Goal: Navigation & Orientation: Find specific page/section

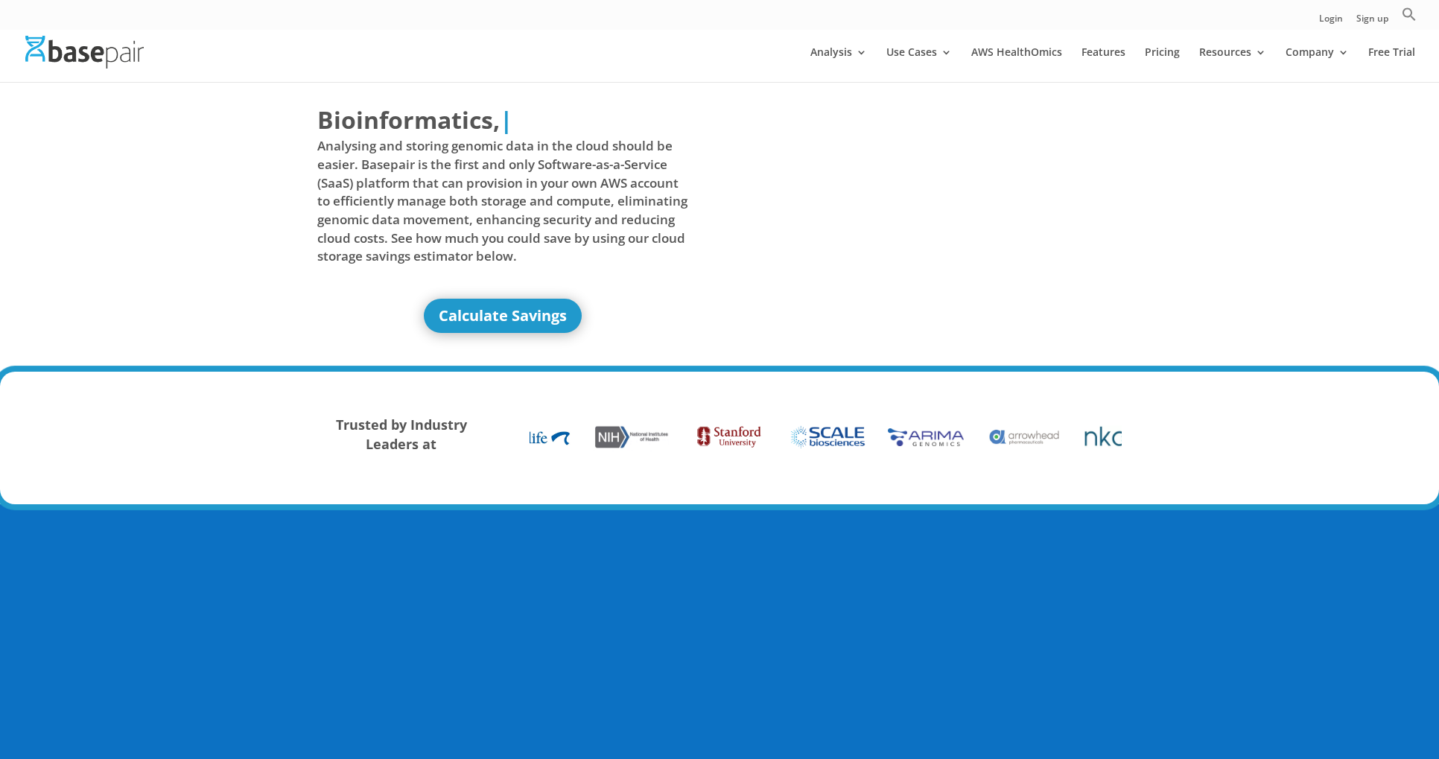
click at [929, 322] on div "Bioinformatics, Delivered Made Simple Accelerated Federated | Analysing and sto…" at bounding box center [719, 221] width 804 height 277
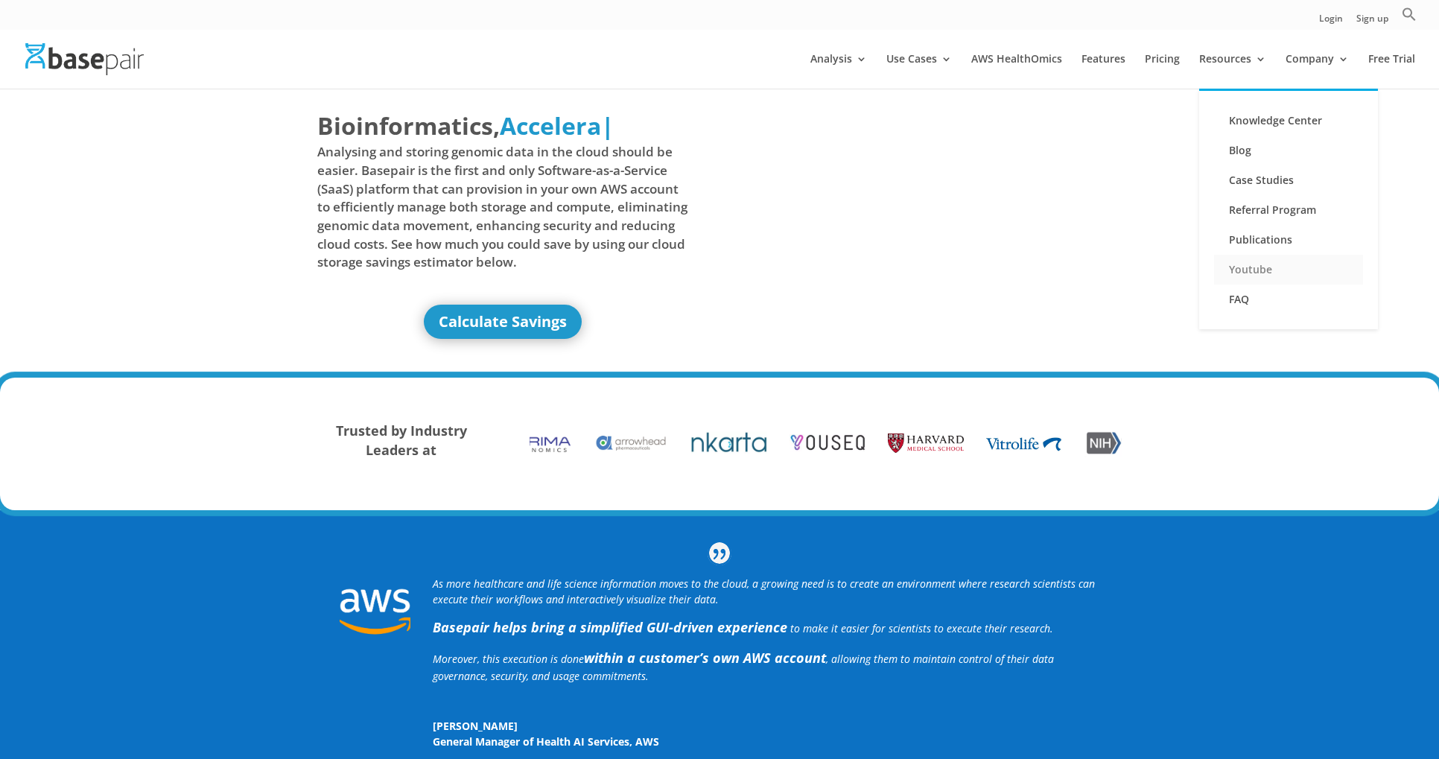
click at [1282, 270] on link "Youtube" at bounding box center [1288, 270] width 149 height 30
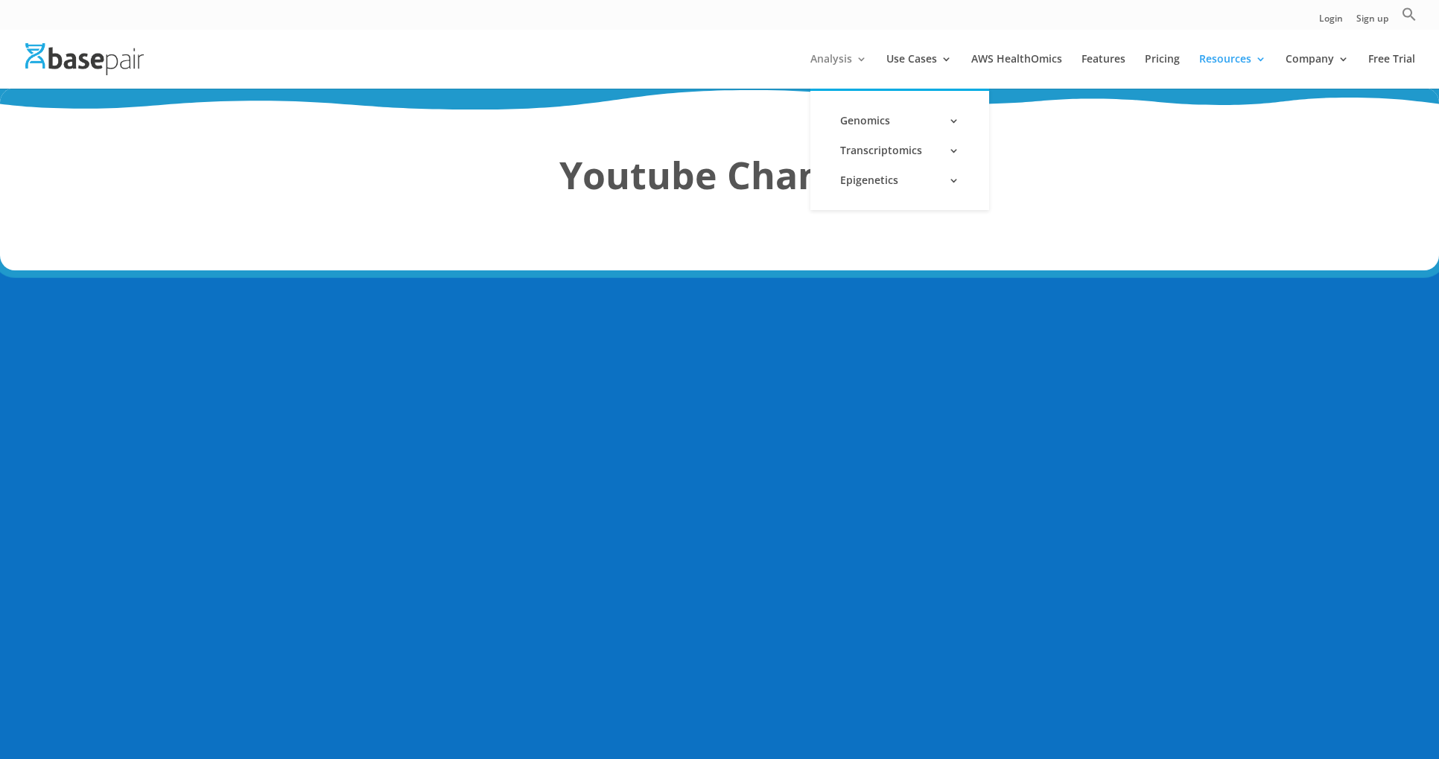
click at [858, 58] on link "Analysis" at bounding box center [838, 71] width 57 height 35
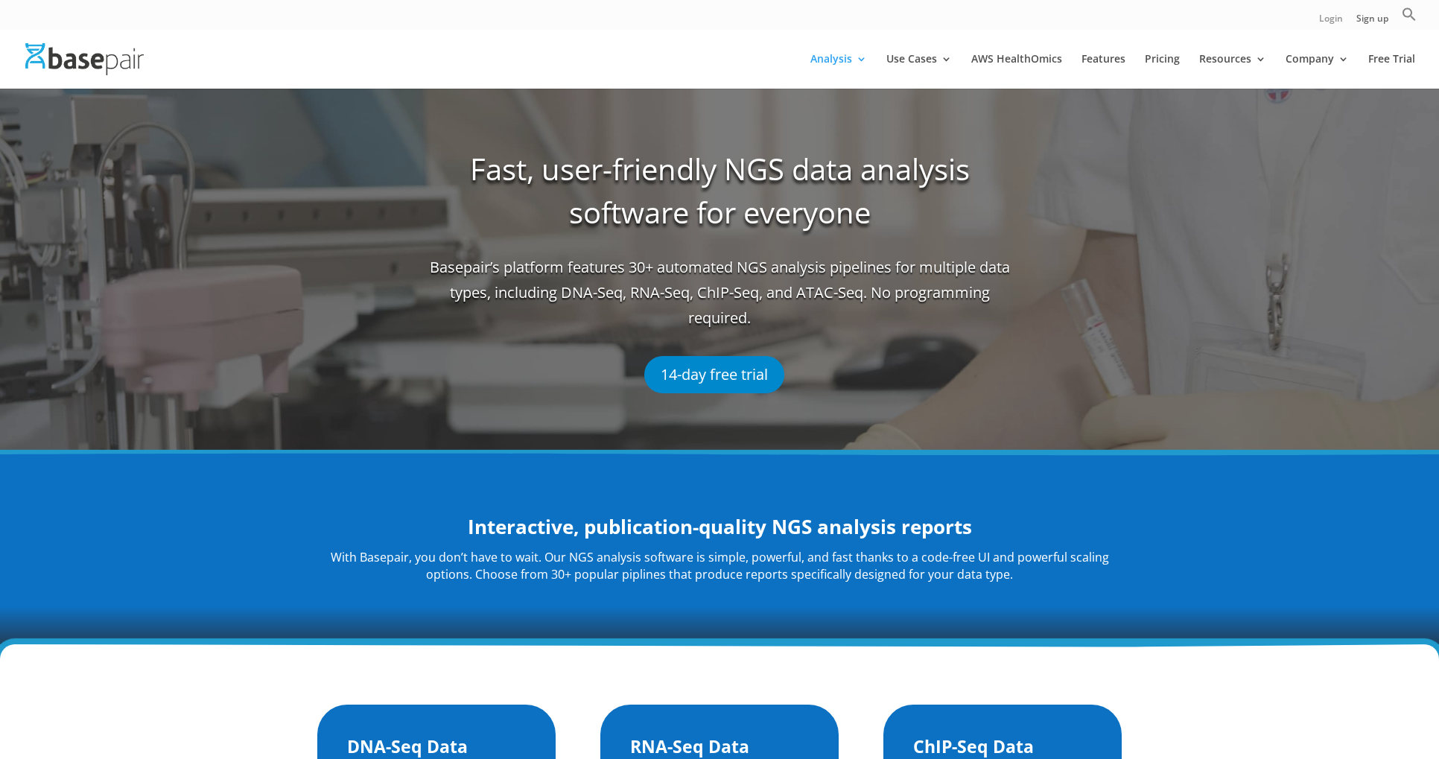
click at [1330, 16] on link "Login" at bounding box center [1331, 22] width 24 height 16
